Goal: Check status

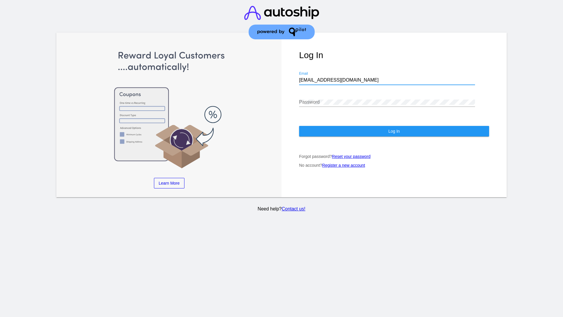
type input "[EMAIL_ADDRESS][DOMAIN_NAME]"
click at [394, 131] on span "Log In" at bounding box center [393, 131] width 11 height 5
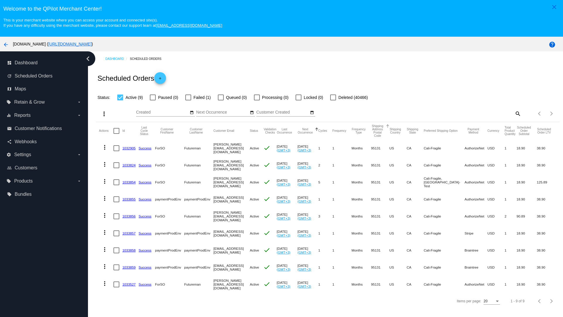
click at [198, 97] on span "Failed (1)" at bounding box center [202, 97] width 17 height 7
click at [188, 100] on input "Failed (1)" at bounding box center [188, 100] width 0 height 0
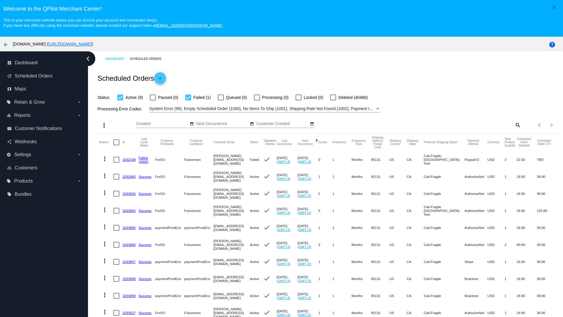
click at [198, 97] on span "Failed (1)" at bounding box center [202, 97] width 17 height 7
click at [188, 100] on input "Failed (1)" at bounding box center [188, 100] width 0 height 0
checkbox input "false"
